Goal: Ask a question

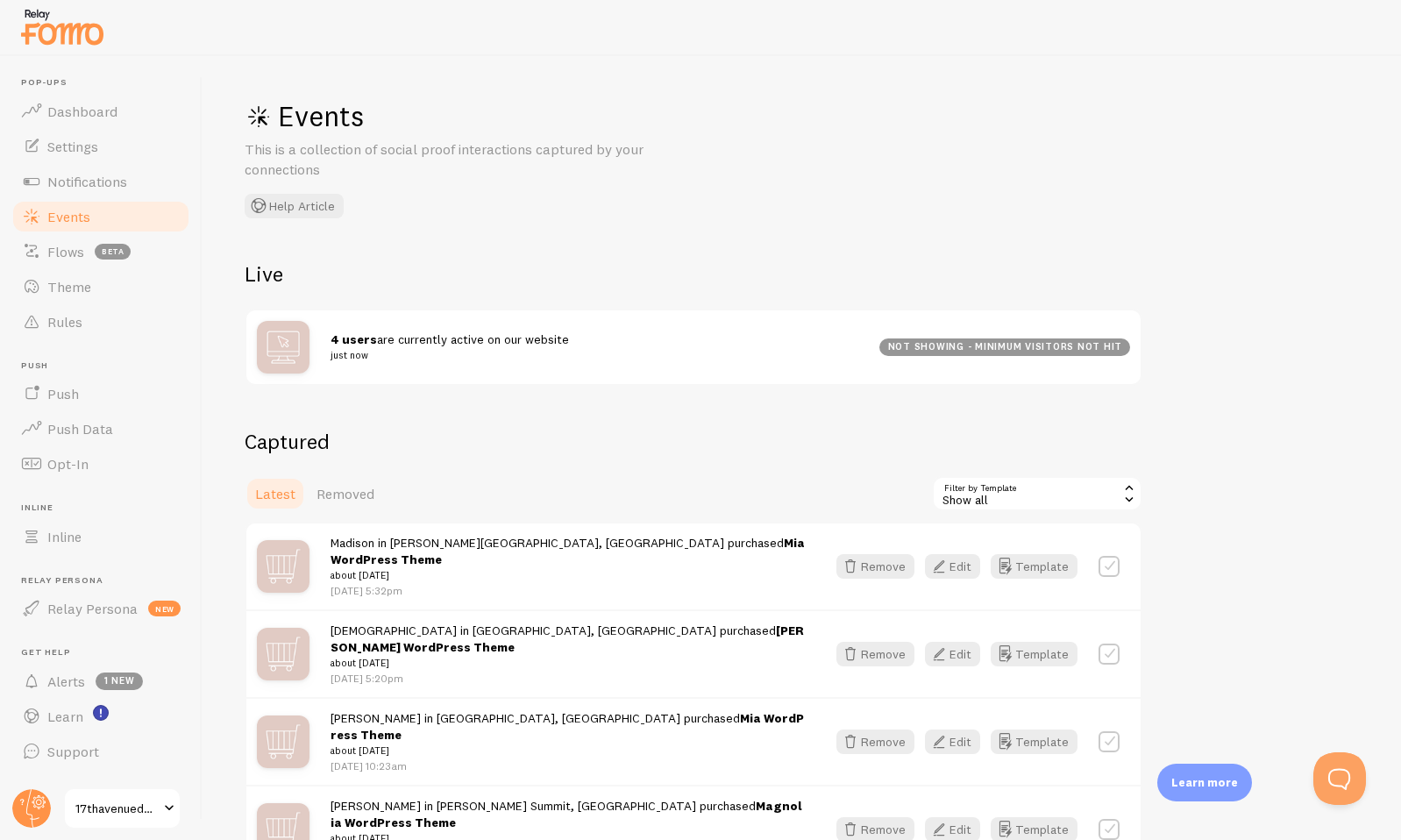
click at [1285, 399] on div "Events This is a collection of social proof interactions captured by your conne…" at bounding box center [802, 448] width 1199 height 784
click at [1338, 781] on button "Open Beacon popover" at bounding box center [1335, 774] width 53 height 53
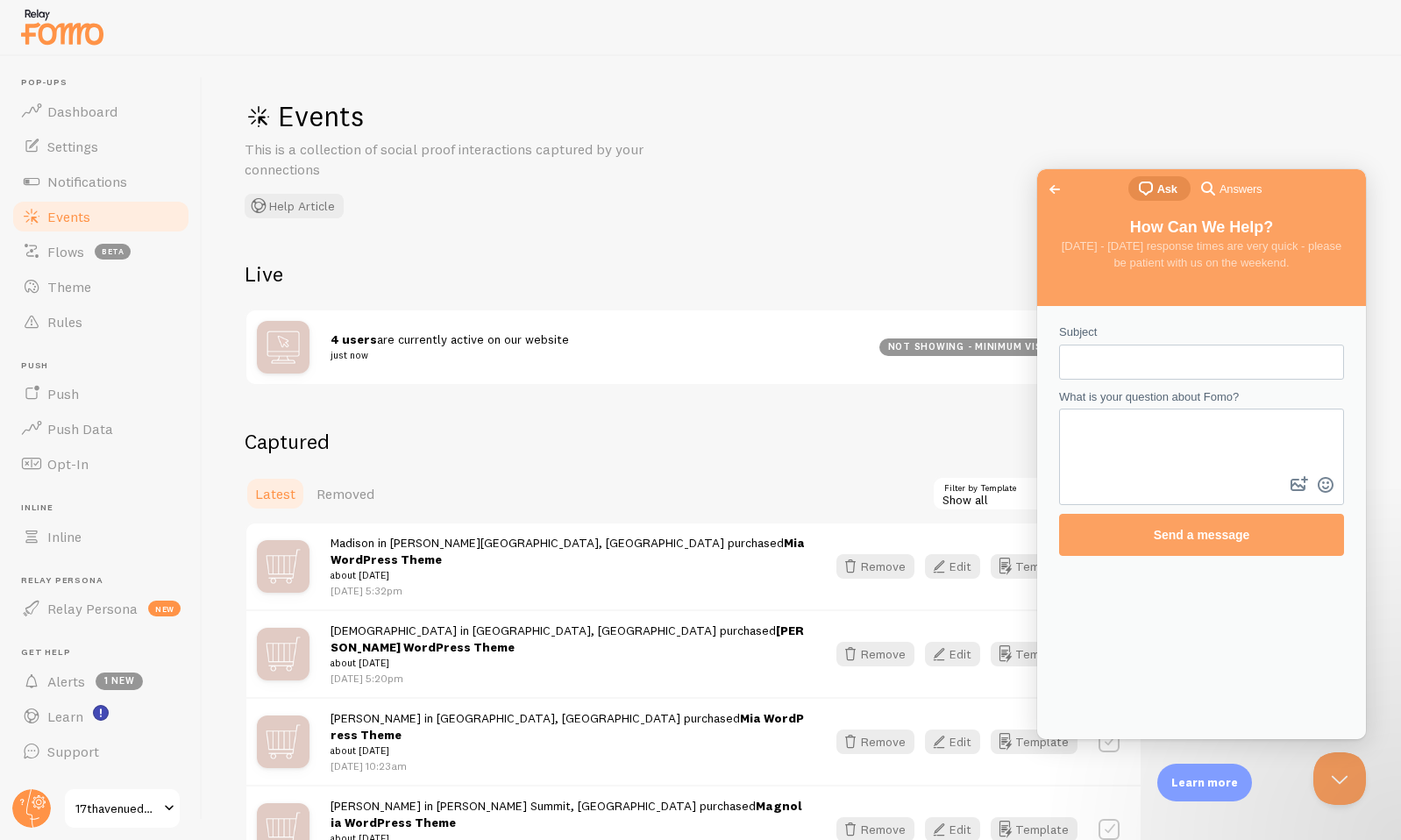
click at [1053, 189] on span "Go back" at bounding box center [1055, 189] width 21 height 21
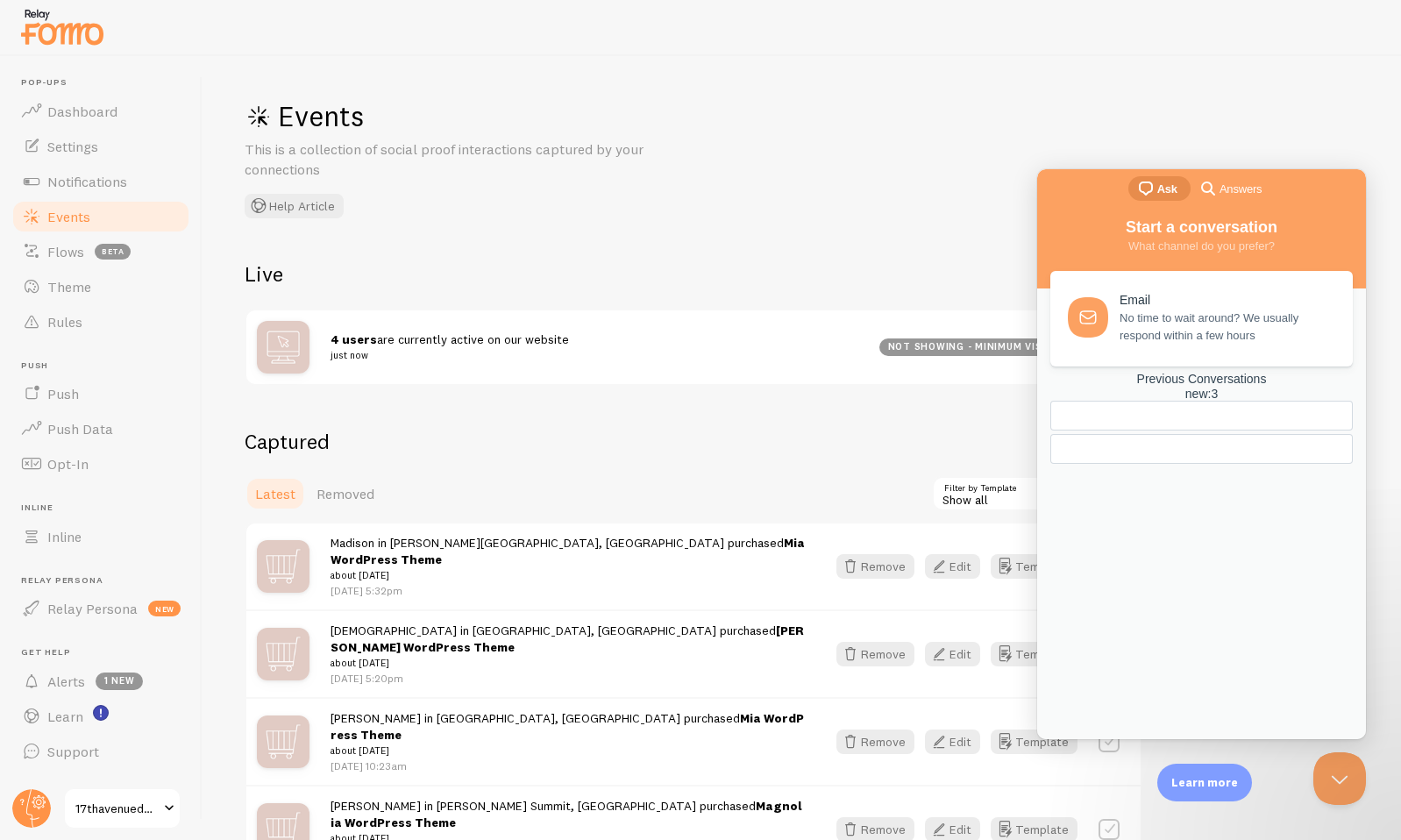
click at [1280, 401] on div "new : 3" at bounding box center [1200, 393] width 302 height 15
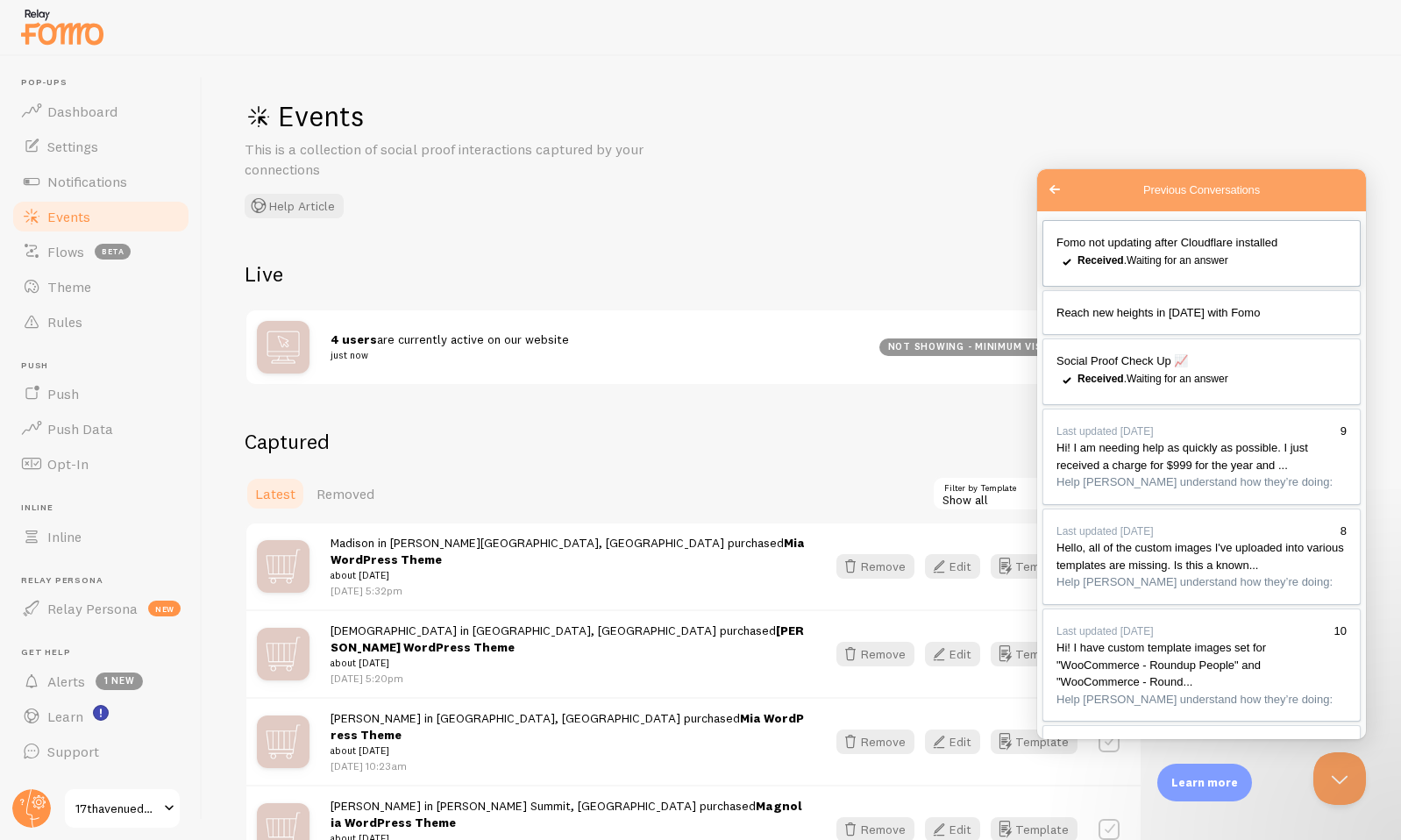
click at [1183, 267] on span "Received . Waiting for an answer" at bounding box center [1152, 260] width 151 height 12
drag, startPoint x: 1066, startPoint y: 301, endPoint x: 1319, endPoint y: 443, distance: 290.1
drag, startPoint x: 1276, startPoint y: 438, endPoint x: 1124, endPoint y: 358, distance: 171.8
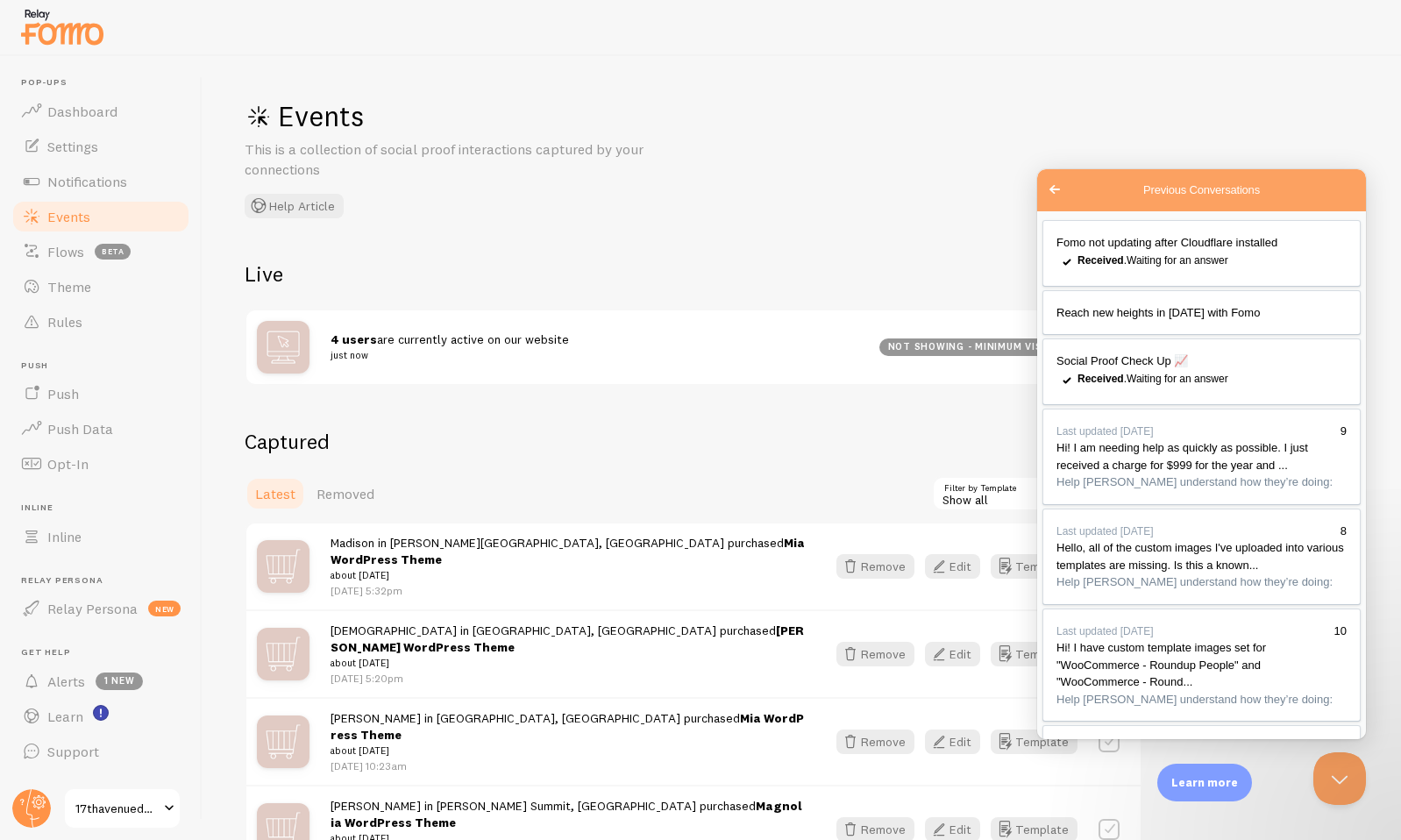
drag, startPoint x: 1103, startPoint y: 350, endPoint x: 1147, endPoint y: 420, distance: 82.7
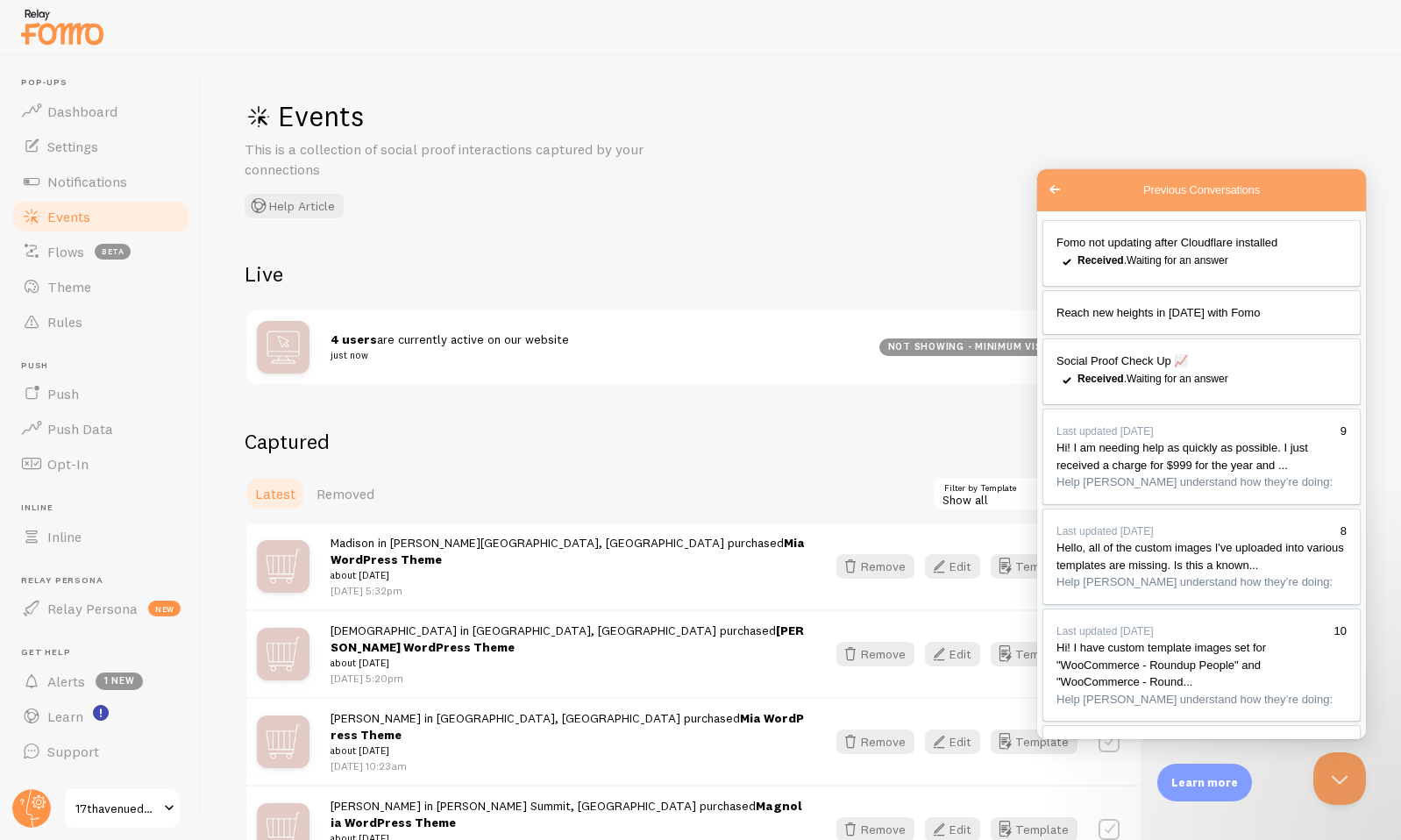
drag, startPoint x: 1117, startPoint y: 438, endPoint x: 1108, endPoint y: 345, distance: 93.4
click at [1073, 747] on button "Close" at bounding box center [1057, 759] width 31 height 23
